Goal: Obtain resource: Obtain resource

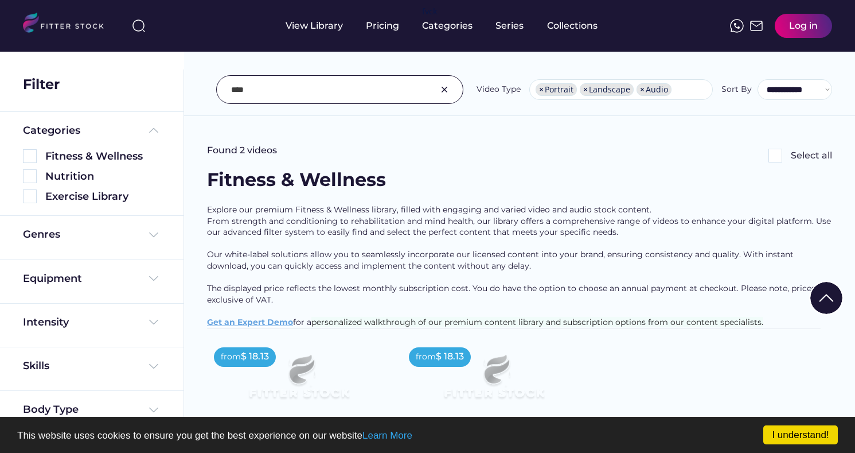
select select "**********"
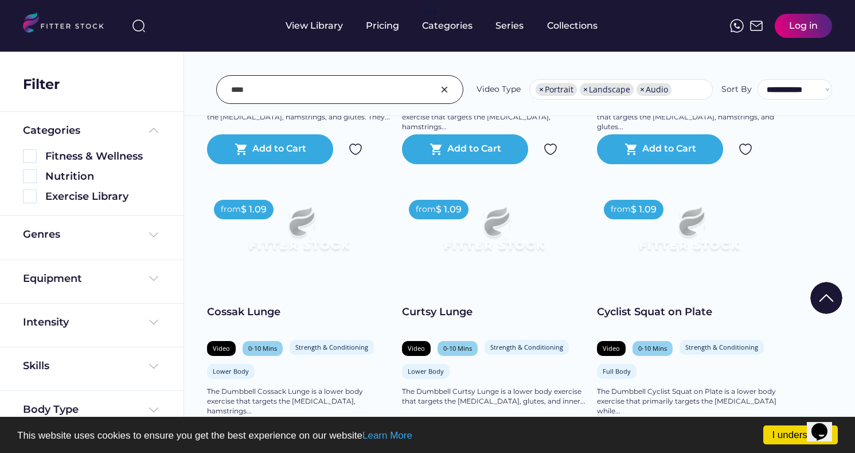
scroll to position [16, 0]
click at [442, 88] on img at bounding box center [445, 90] width 14 height 14
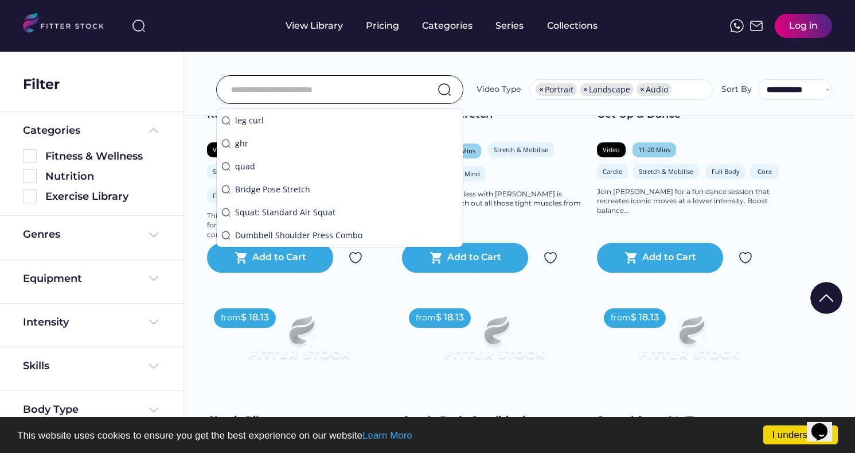
click at [253, 94] on input "input" at bounding box center [325, 89] width 189 height 24
click at [248, 89] on input "input" at bounding box center [325, 89] width 189 height 24
click at [269, 85] on input "input" at bounding box center [325, 89] width 189 height 24
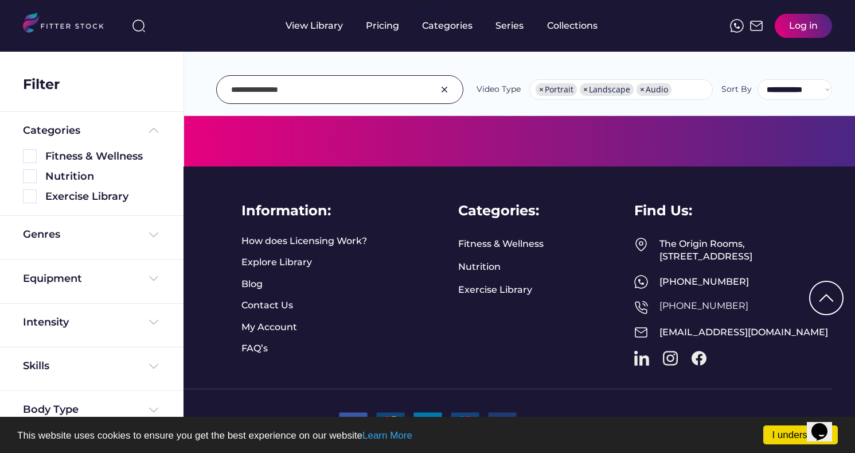
scroll to position [521, 0]
drag, startPoint x: 299, startPoint y: 88, endPoint x: 194, endPoint y: 78, distance: 104.9
click at [200, 80] on div "**********" at bounding box center [519, 64] width 671 height 104
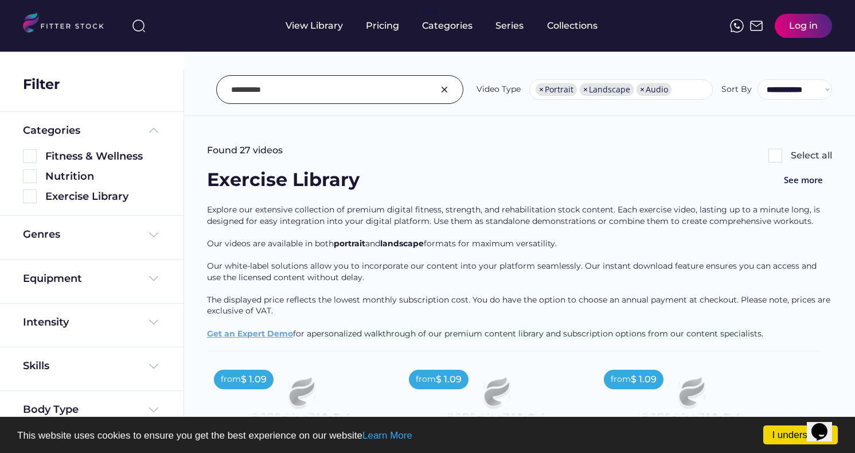
scroll to position [0, 0]
click at [235, 92] on input "input" at bounding box center [325, 89] width 189 height 24
click at [246, 91] on input "input" at bounding box center [325, 89] width 189 height 24
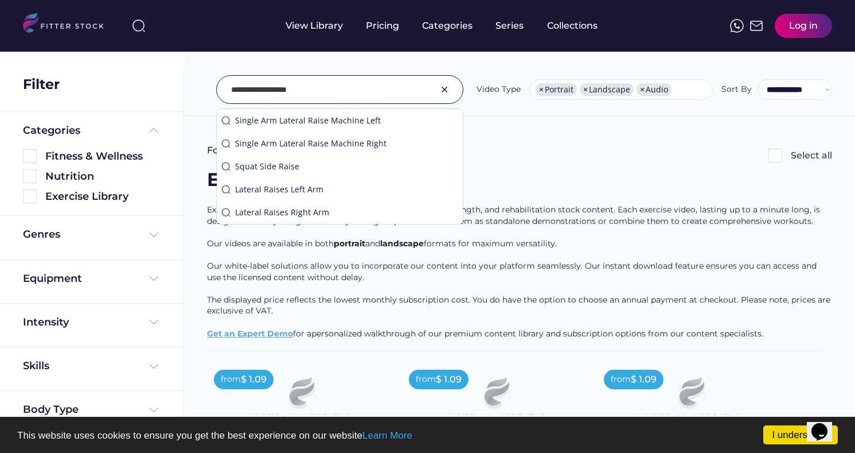
click at [246, 91] on input "input" at bounding box center [325, 89] width 189 height 24
click at [285, 93] on input "input" at bounding box center [325, 89] width 189 height 24
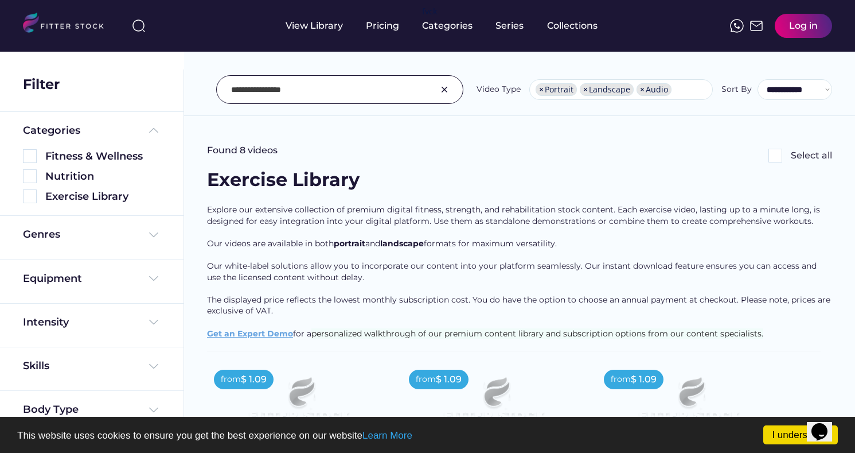
click at [241, 92] on input "input" at bounding box center [325, 89] width 189 height 24
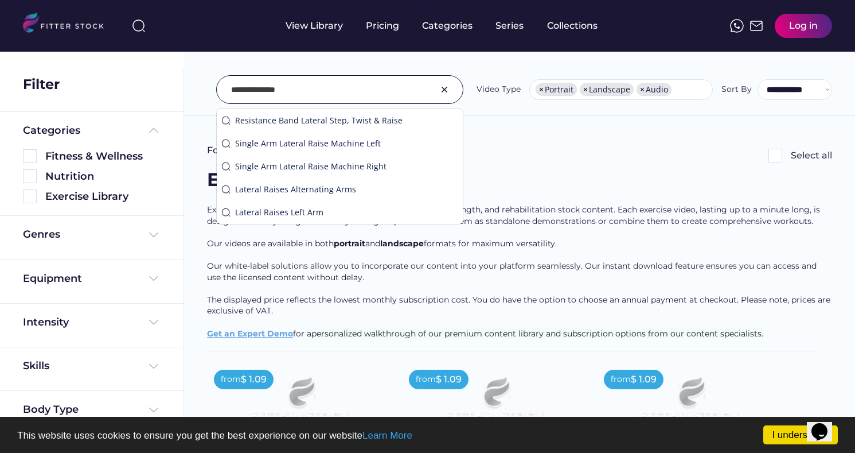
type input "**********"
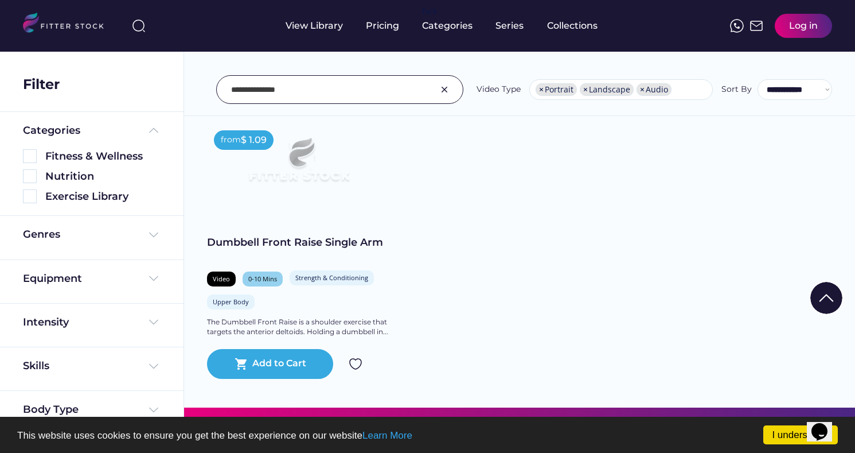
scroll to position [240, 0]
click at [446, 88] on img at bounding box center [445, 90] width 14 height 14
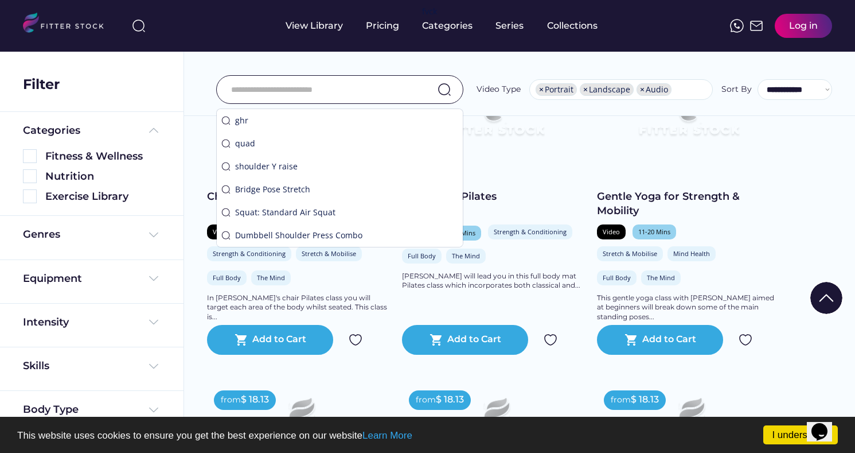
click at [383, 81] on input "input" at bounding box center [325, 89] width 189 height 24
click at [319, 91] on input "input" at bounding box center [325, 89] width 189 height 24
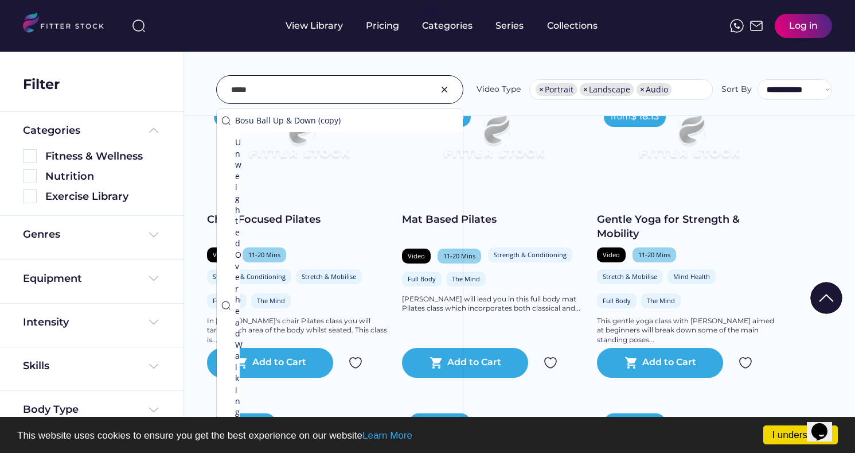
type input "****"
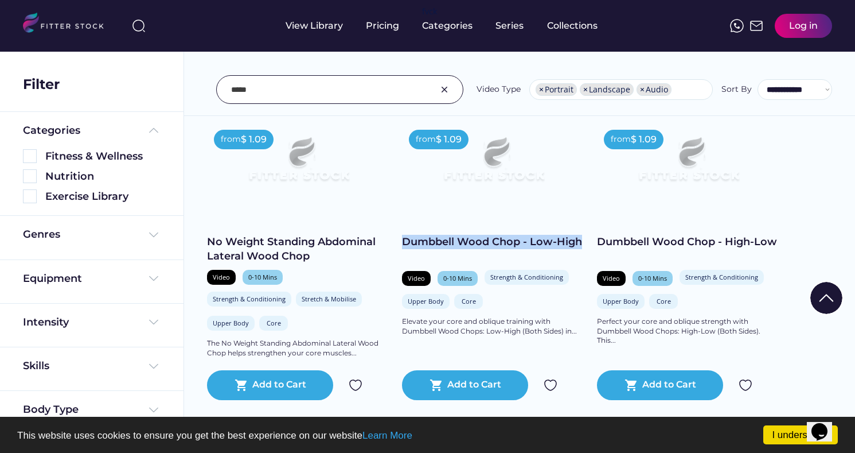
drag, startPoint x: 406, startPoint y: 237, endPoint x: 579, endPoint y: 235, distance: 173.8
click at [579, 235] on div "Dumbbell Wood Chop - Low-High" at bounding box center [494, 242] width 184 height 14
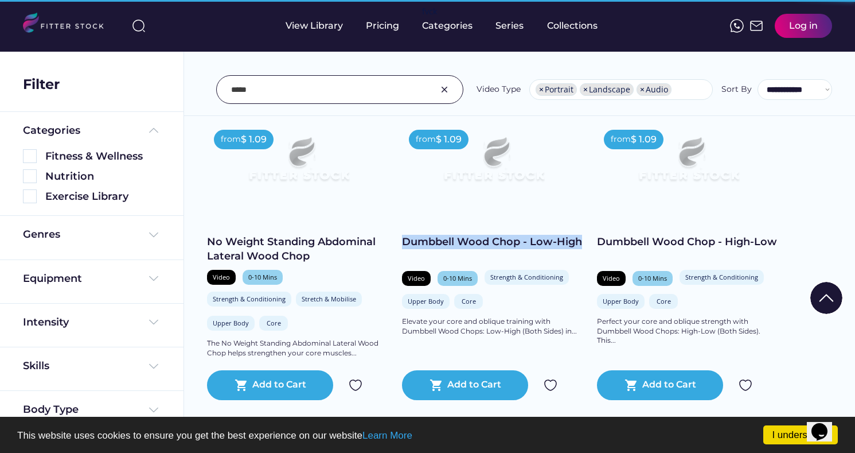
copy div "Dumbbell Wood Chop - Low-High"
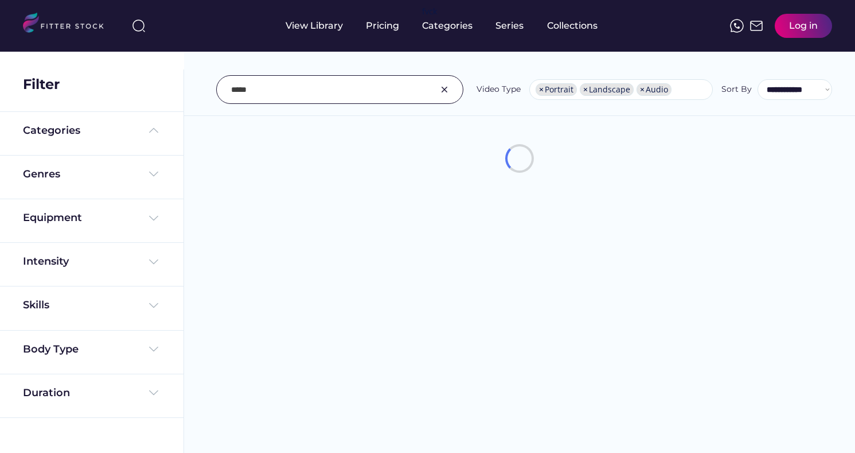
select select "**********"
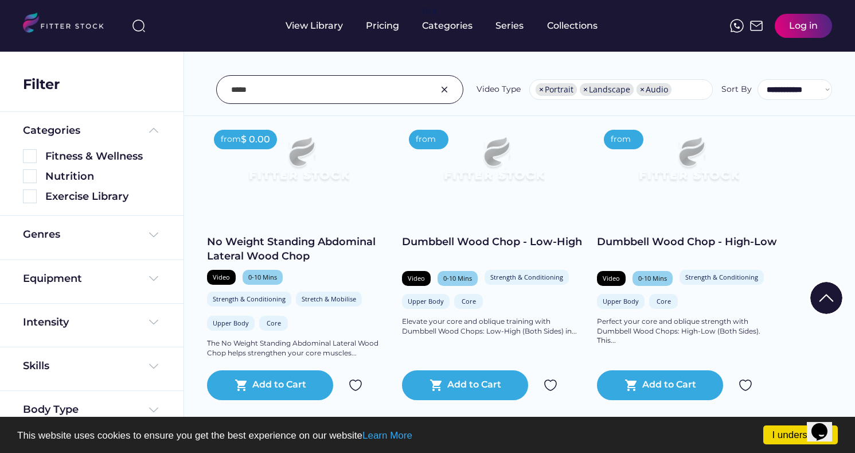
click at [445, 91] on img at bounding box center [445, 90] width 14 height 14
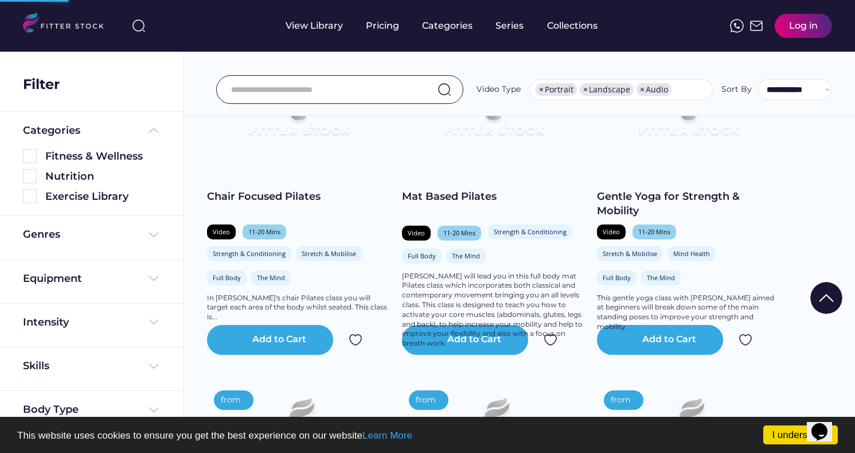
click at [280, 86] on input "input" at bounding box center [325, 89] width 189 height 24
click at [281, 86] on input "input" at bounding box center [325, 89] width 189 height 24
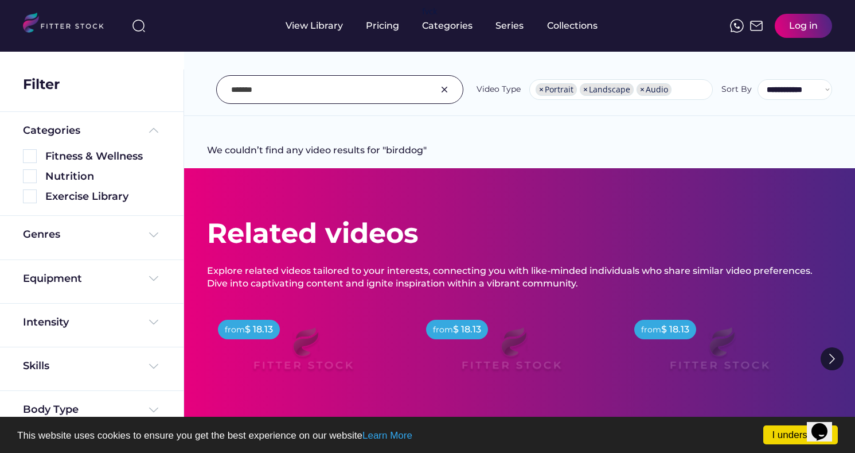
click at [288, 89] on input "input" at bounding box center [325, 89] width 189 height 24
type input "********"
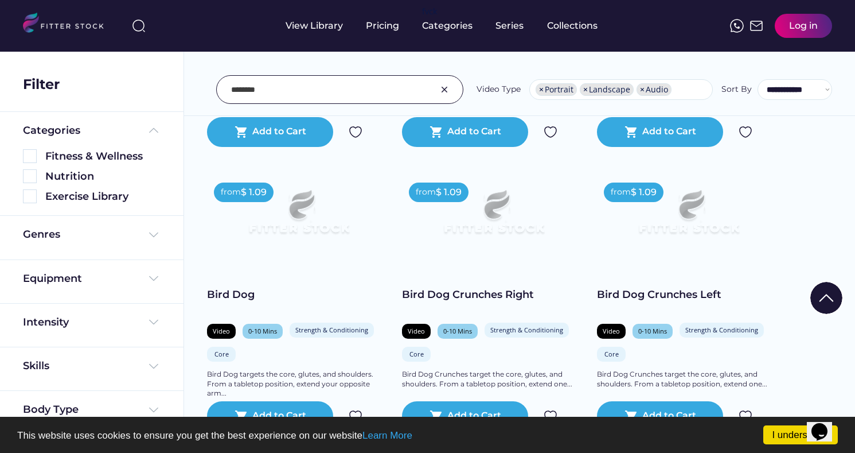
scroll to position [488, 0]
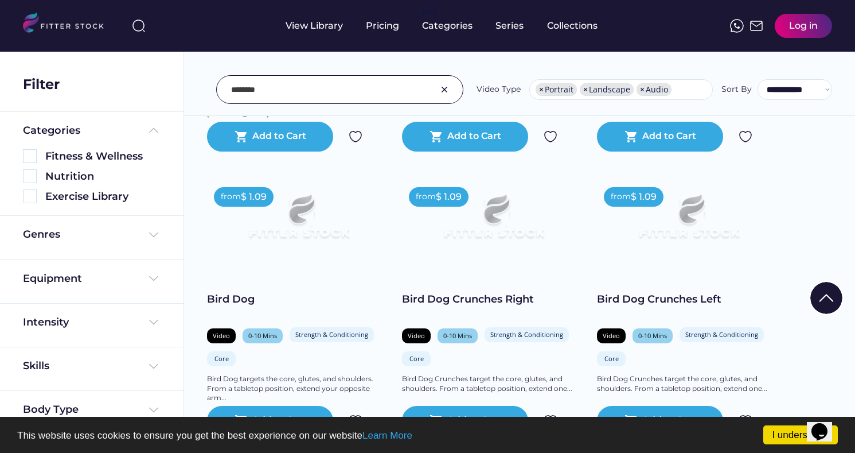
click at [446, 85] on img at bounding box center [445, 90] width 14 height 14
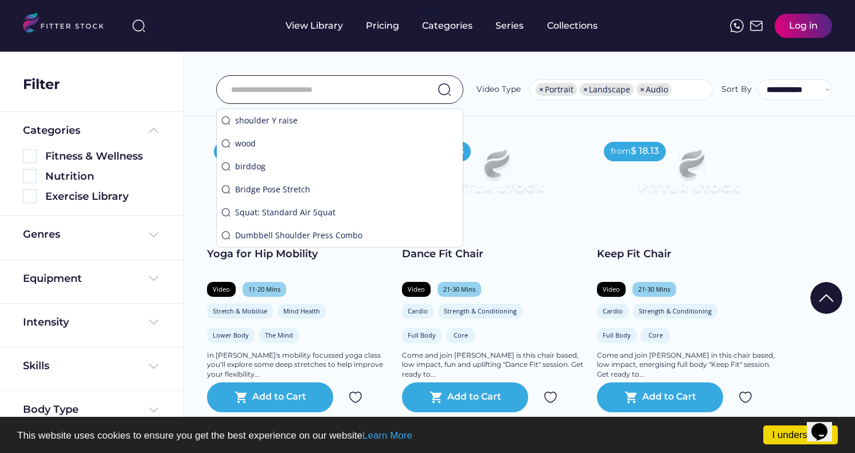
click at [355, 87] on input "input" at bounding box center [325, 89] width 189 height 24
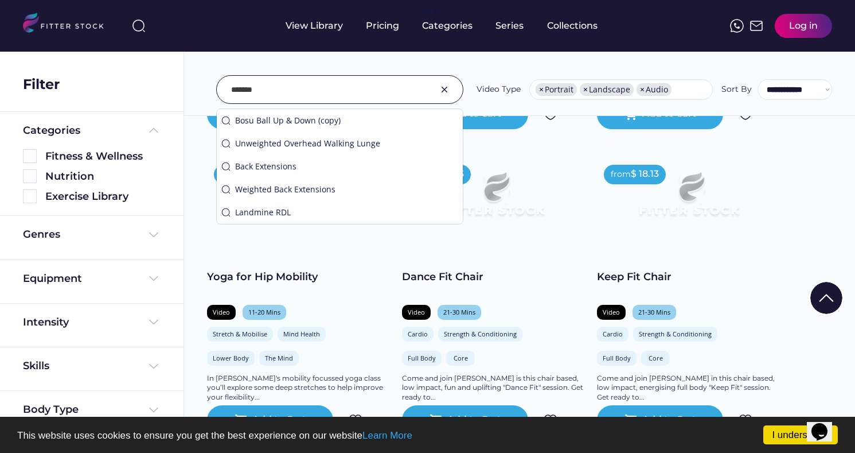
type input "*******"
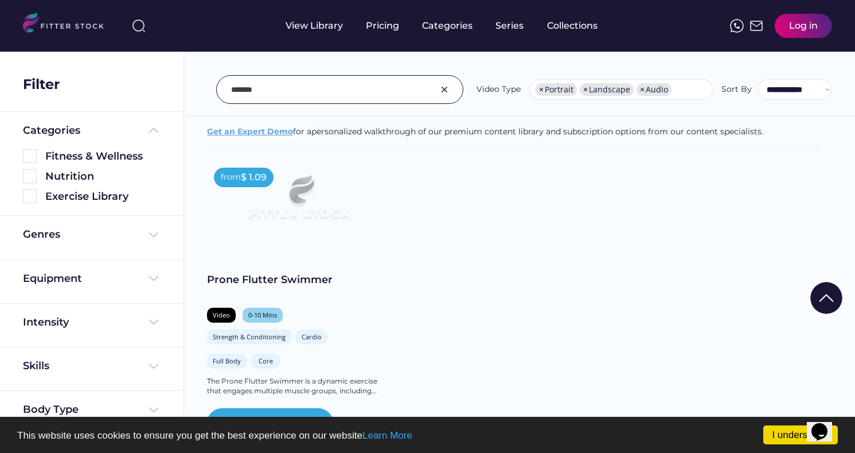
scroll to position [223, 0]
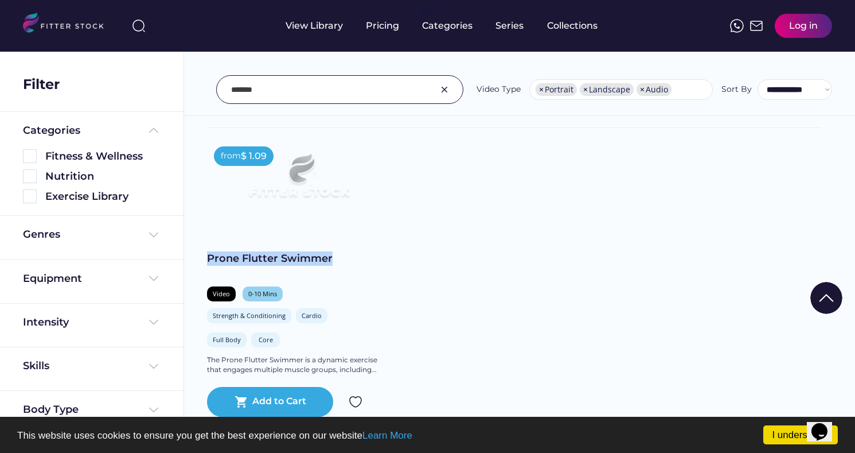
drag, startPoint x: 206, startPoint y: 251, endPoint x: 354, endPoint y: 247, distance: 148.6
click at [354, 247] on div "We couldn’t find any video results for "swimmer" Found videos Select all Fitnes…" at bounding box center [520, 399] width 672 height 1107
copy div "Prone Flutter Swimmer"
